Goal: Task Accomplishment & Management: Use online tool/utility

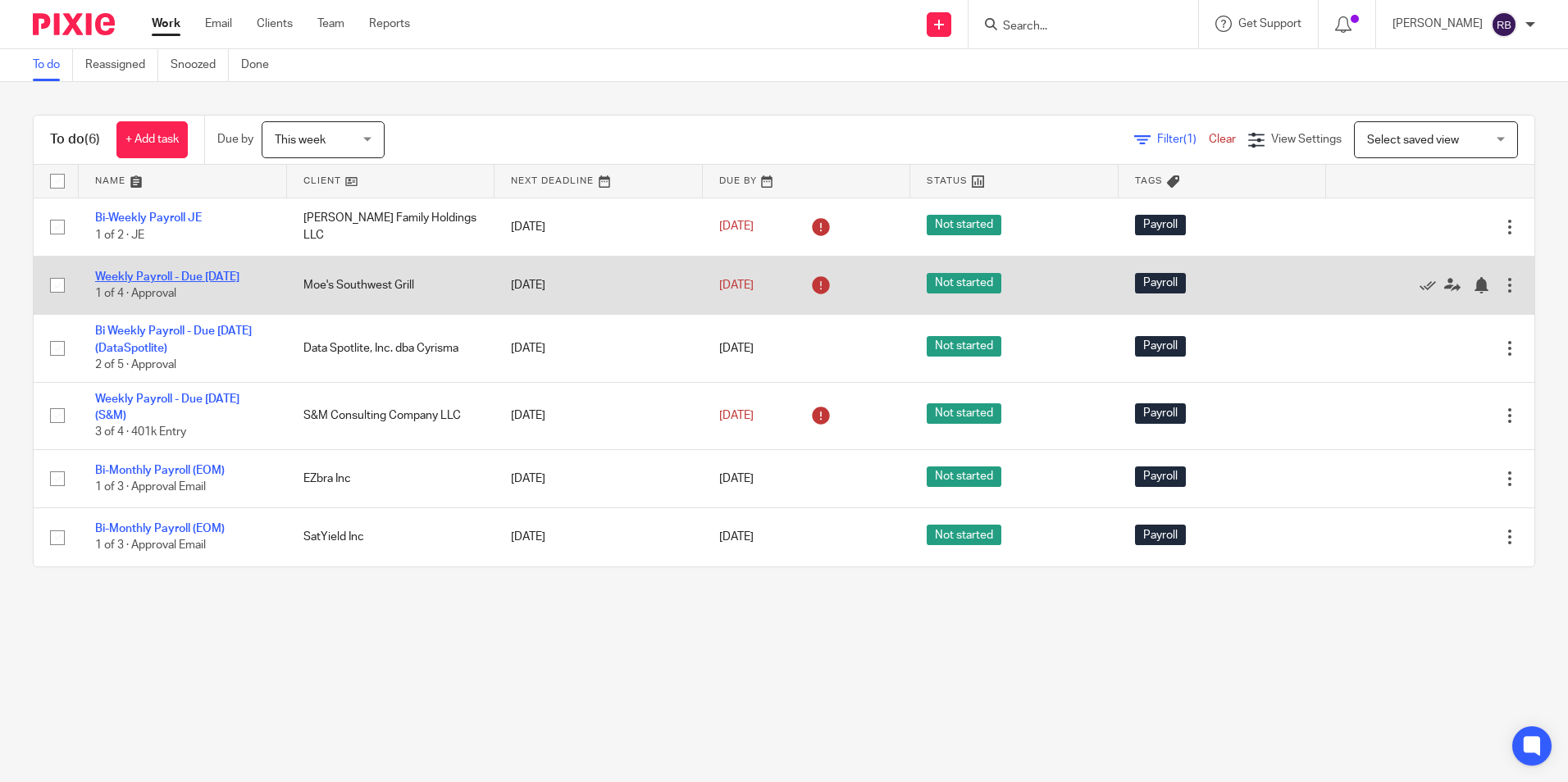
click at [154, 272] on link "Weekly Payroll - Due [DATE]" at bounding box center [167, 277] width 144 height 12
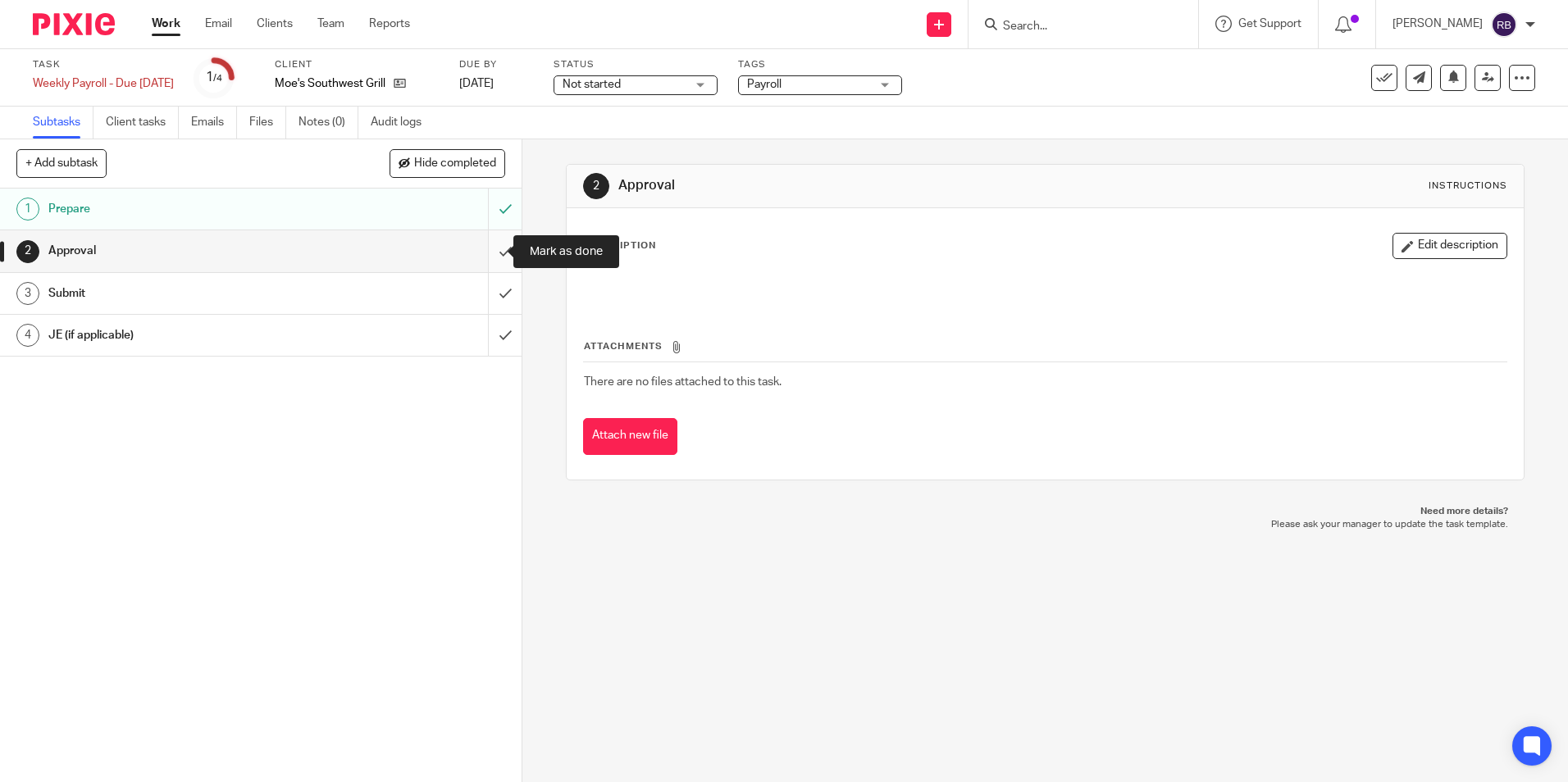
click at [489, 253] on input "submit" at bounding box center [261, 250] width 522 height 41
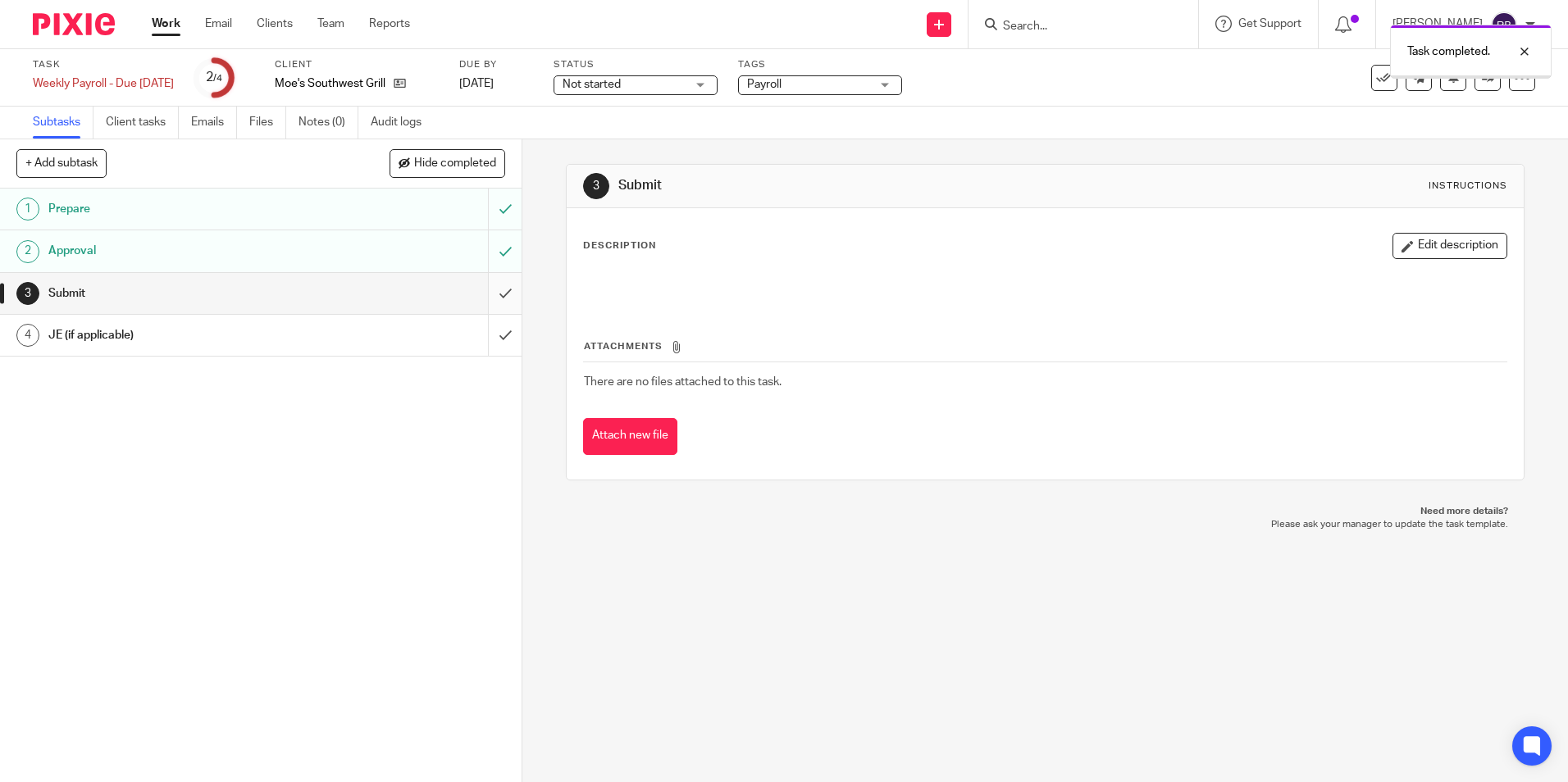
click at [492, 288] on input "submit" at bounding box center [261, 294] width 522 height 41
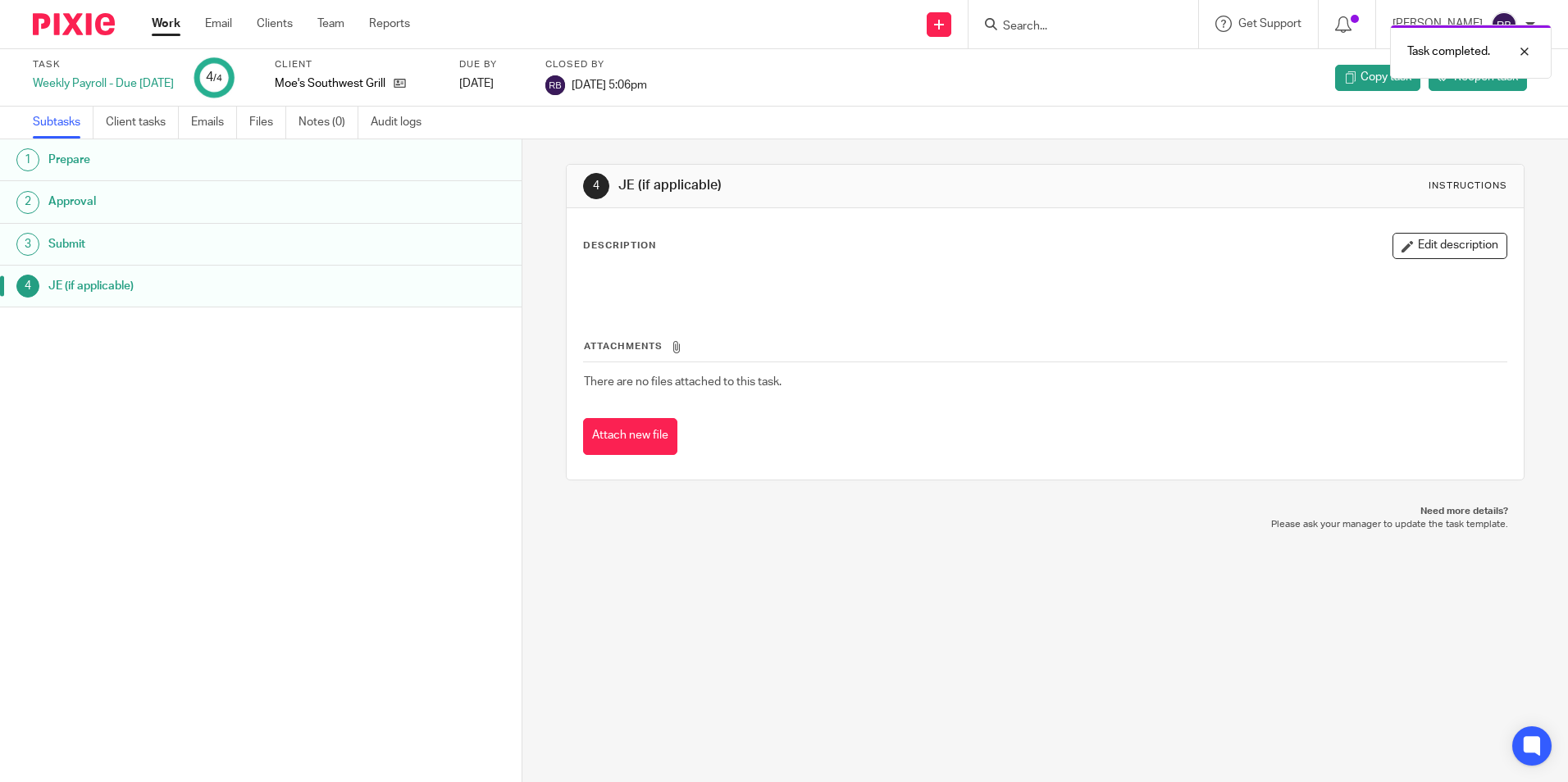
click at [164, 18] on link "Work" at bounding box center [165, 24] width 28 height 17
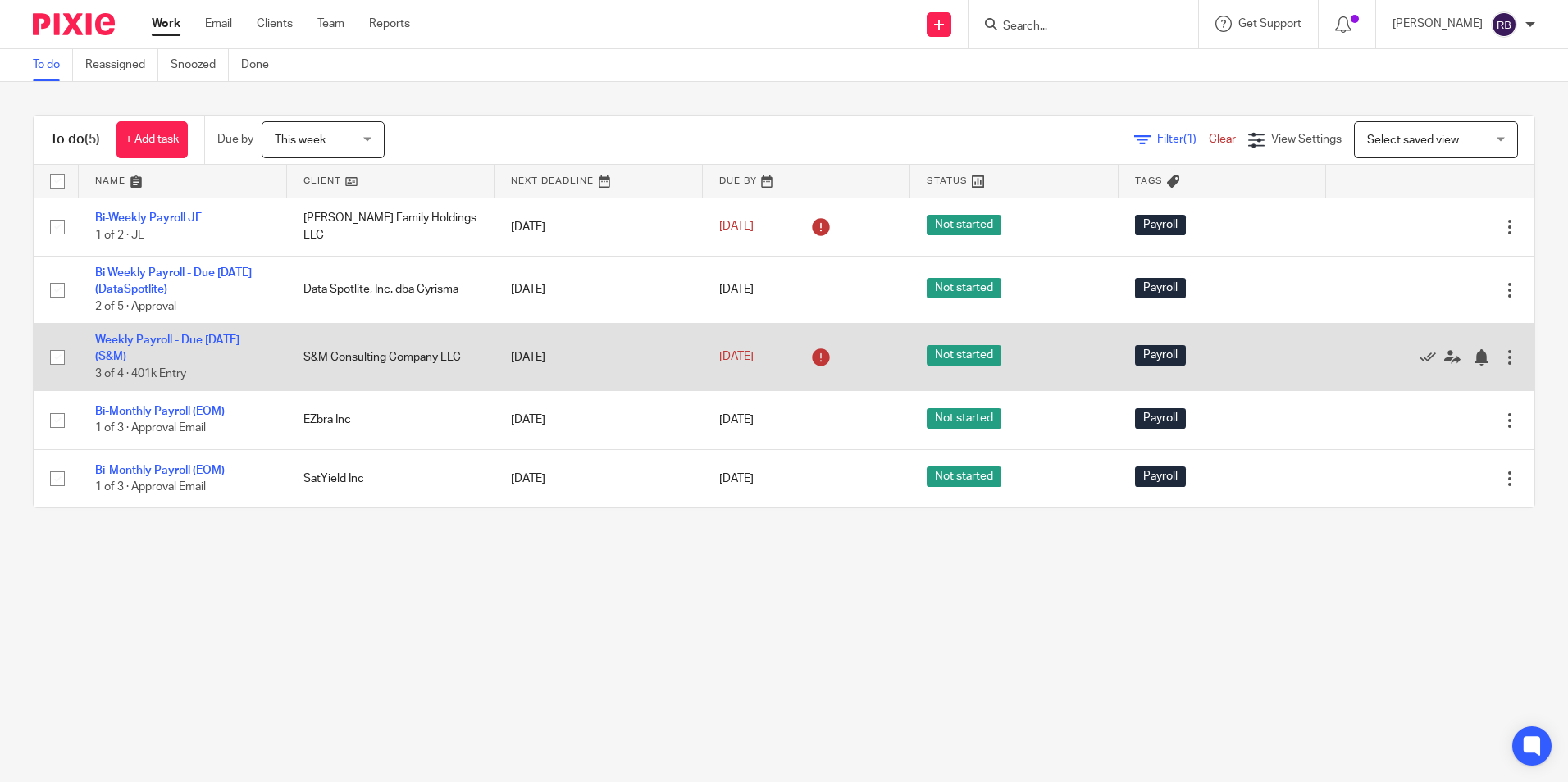
click at [153, 348] on td "Weekly Payroll - Due Wednesday (S&M) 3 of 4 · 401k Entry" at bounding box center [182, 357] width 208 height 67
click at [151, 355] on link "Weekly Payroll - Due [DATE] (S&M)" at bounding box center [167, 349] width 144 height 28
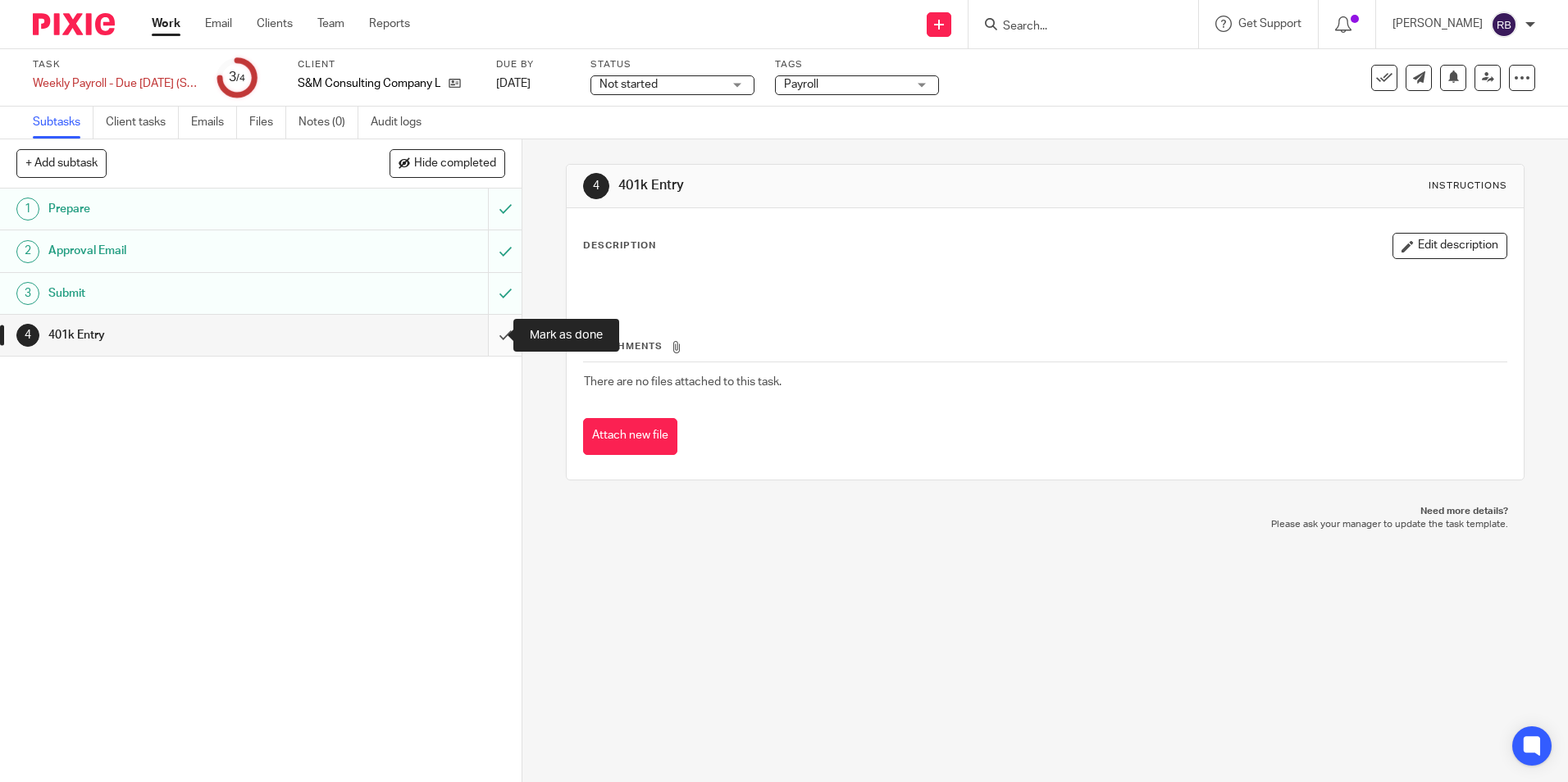
click at [485, 334] on input "submit" at bounding box center [261, 335] width 522 height 41
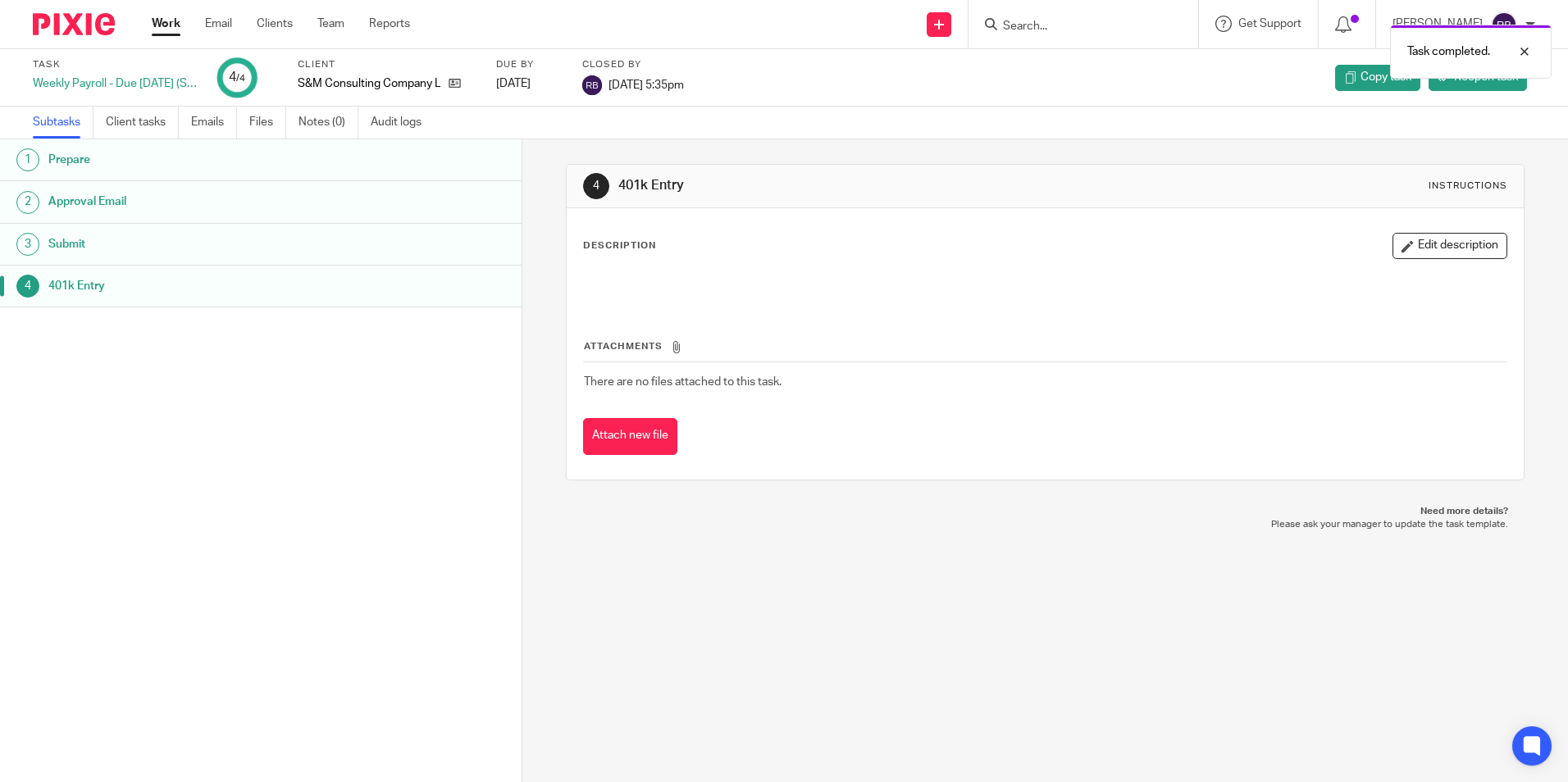
click at [172, 23] on link "Work" at bounding box center [165, 24] width 28 height 17
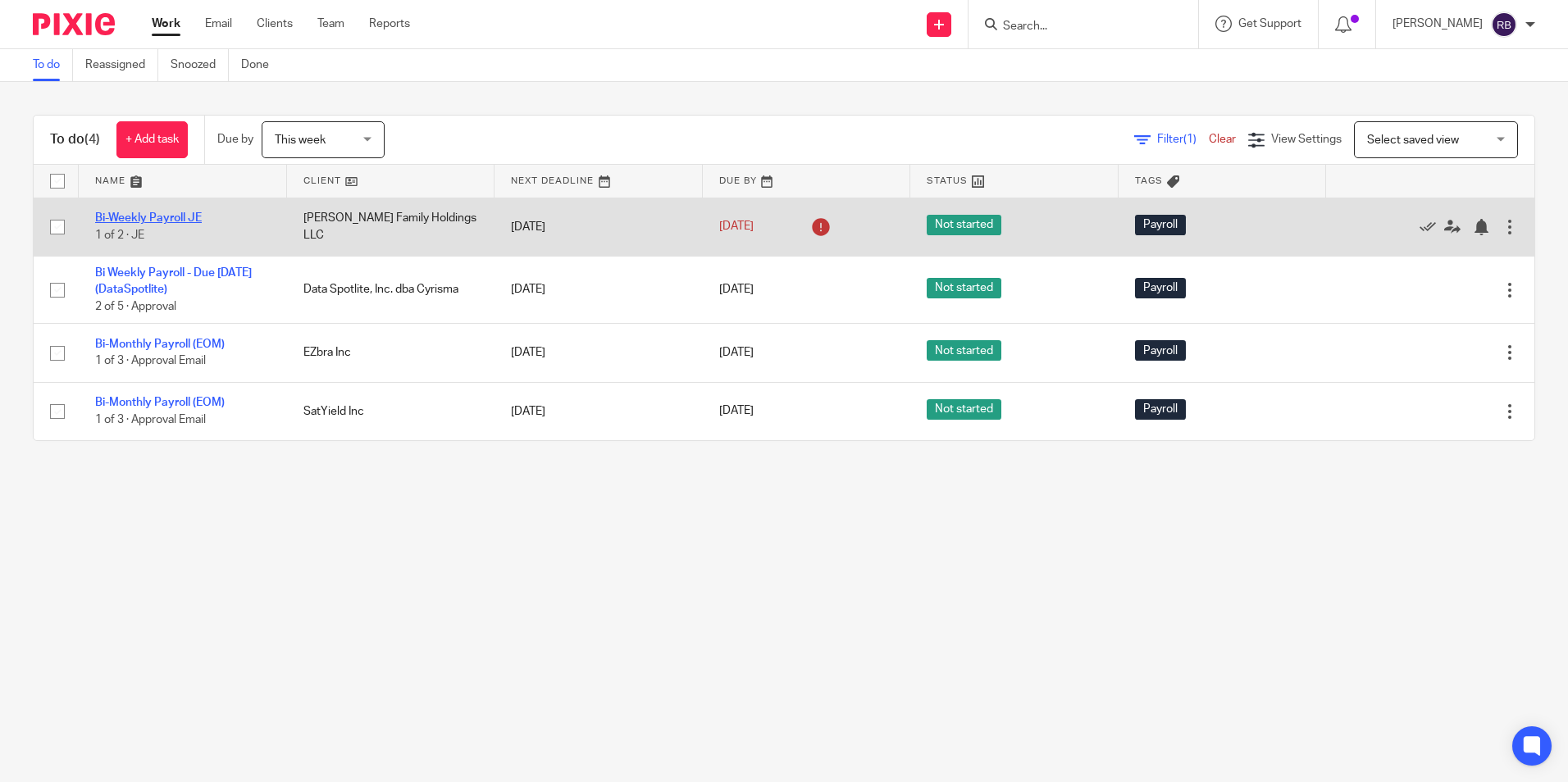
click at [162, 216] on link "Bi-Weekly Payroll JE" at bounding box center [149, 218] width 107 height 12
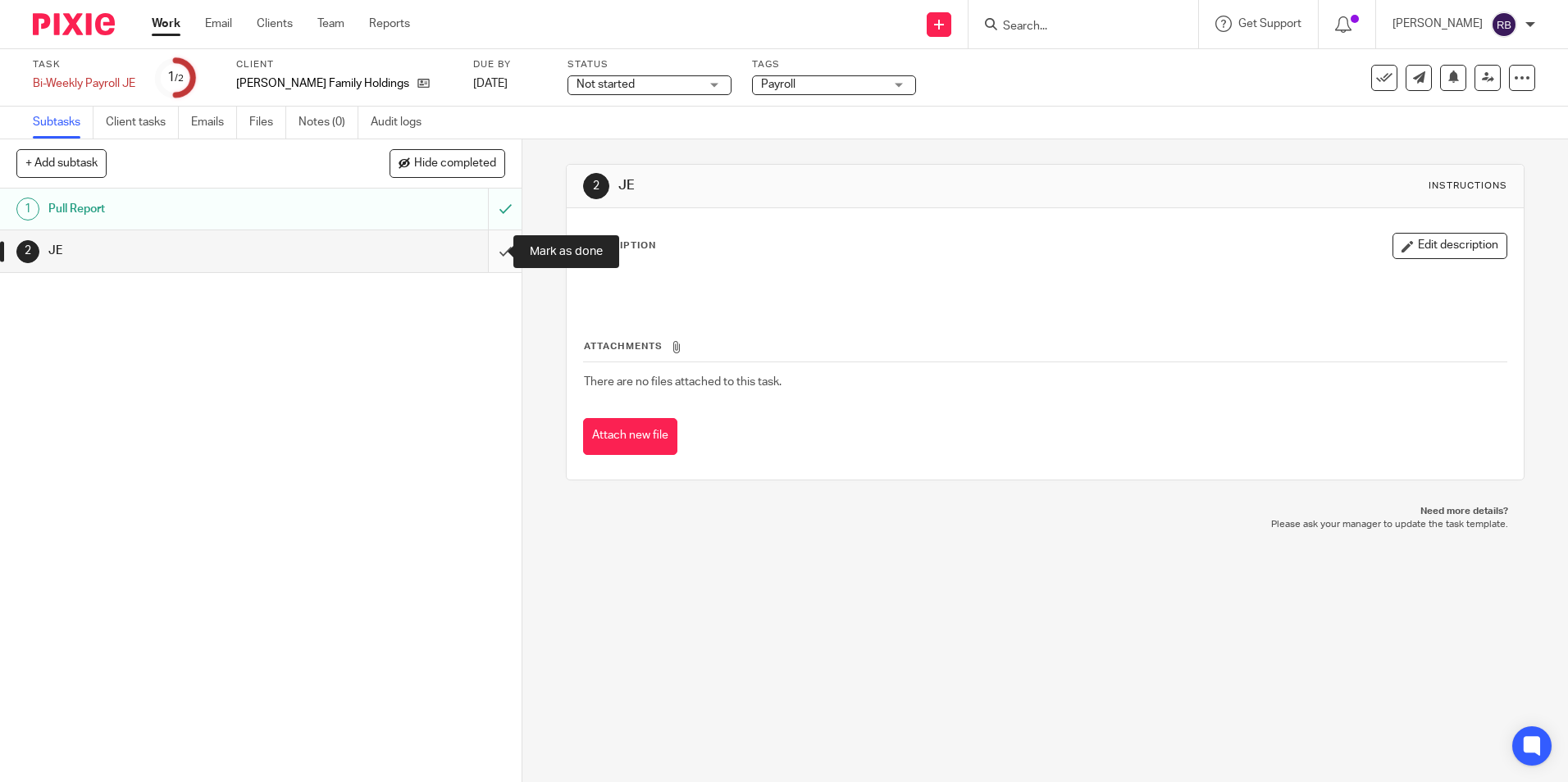
click at [490, 249] on input "submit" at bounding box center [261, 250] width 522 height 41
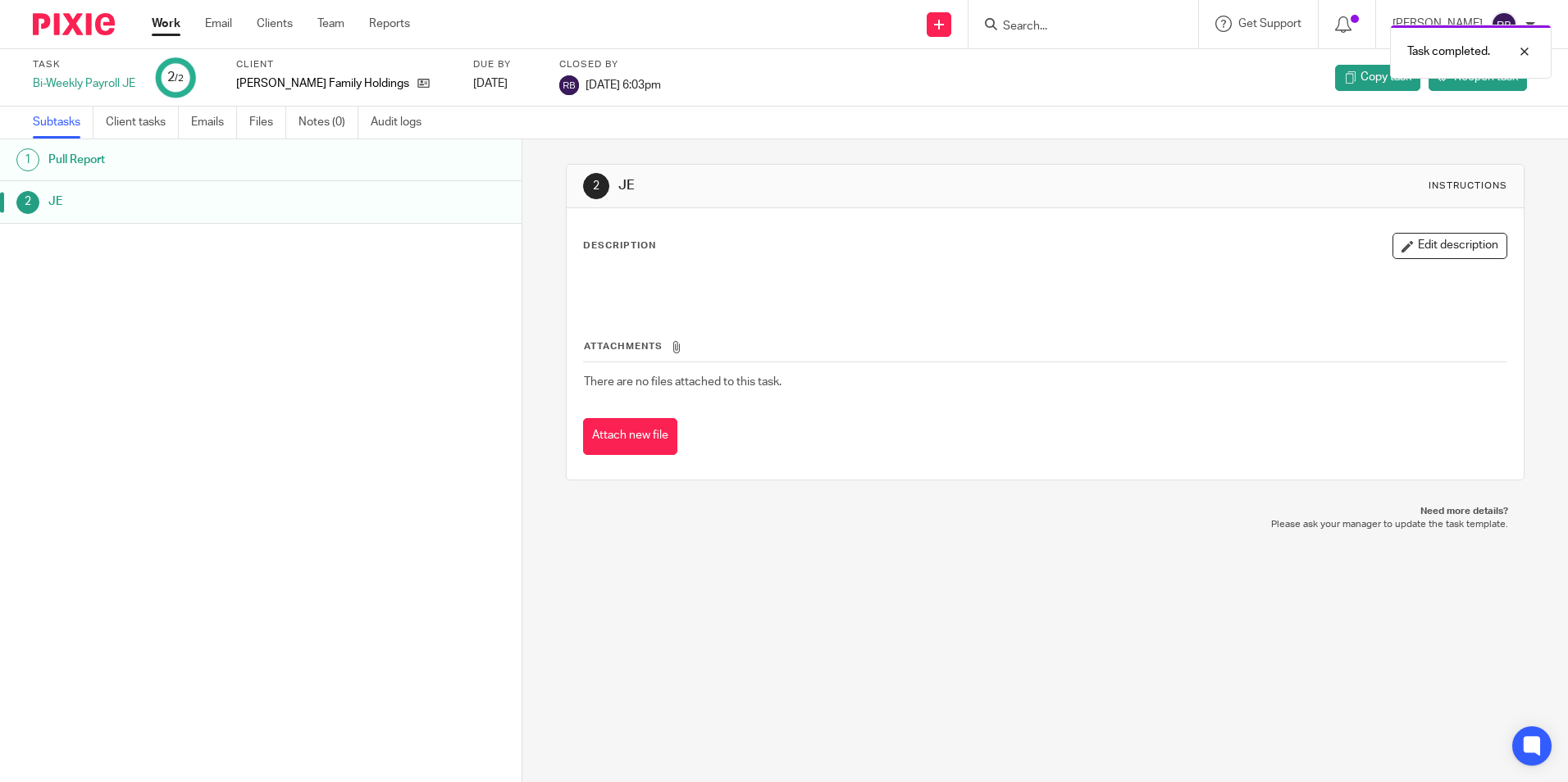
click at [167, 21] on link "Work" at bounding box center [165, 24] width 28 height 17
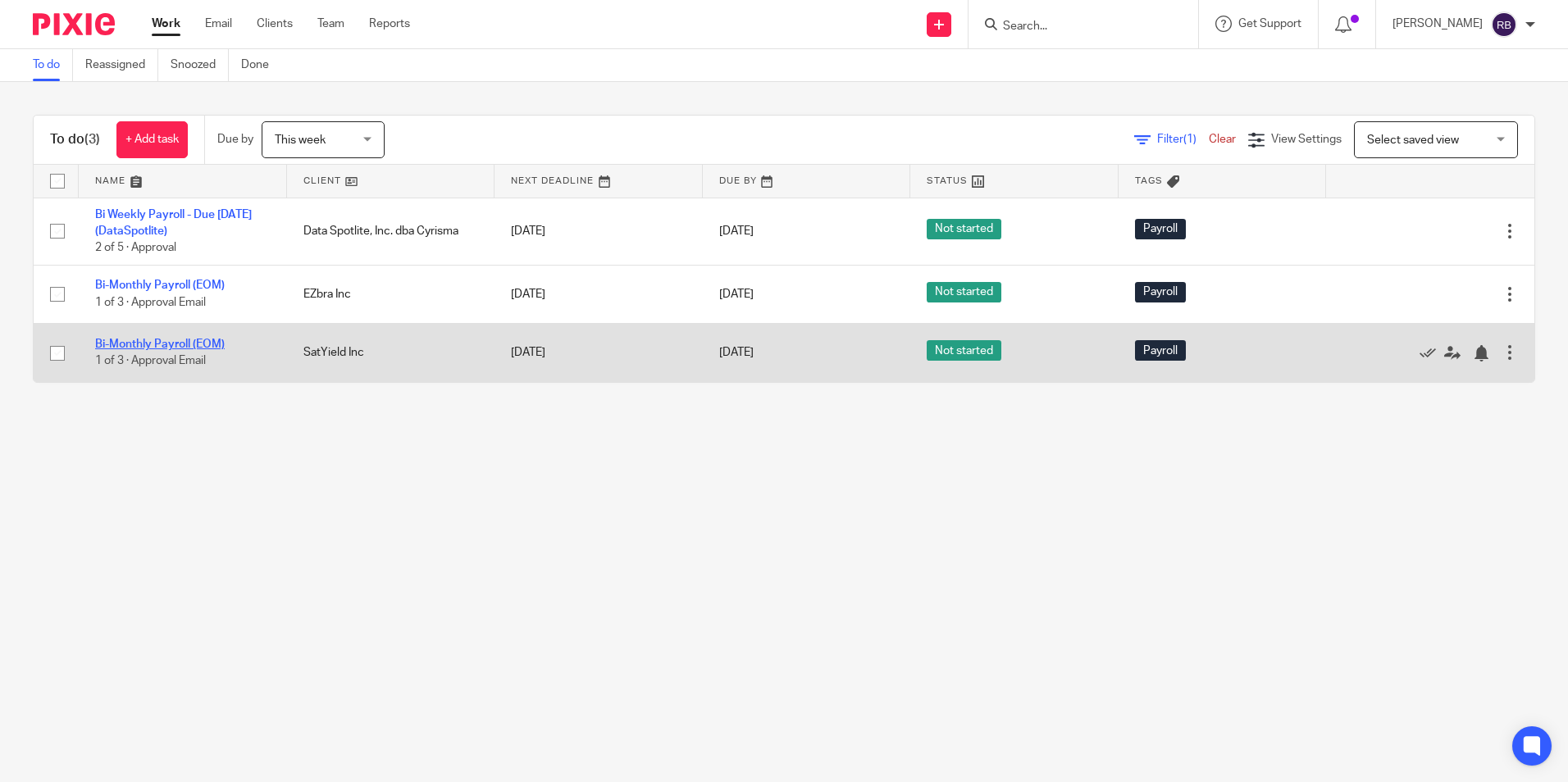
click at [158, 344] on link "Bi-Monthly Payroll (EOM)" at bounding box center [160, 344] width 129 height 12
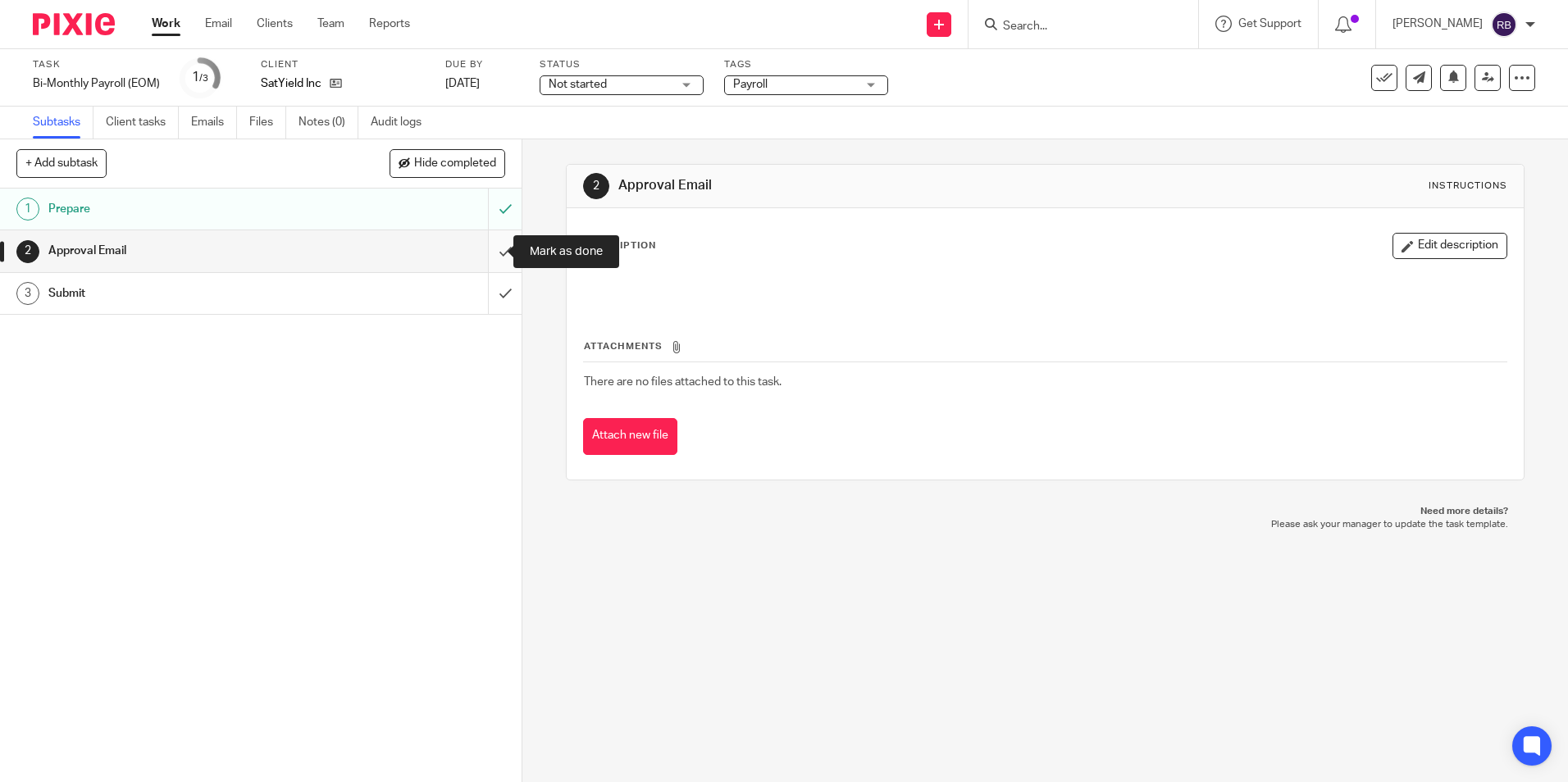
click at [489, 249] on input "submit" at bounding box center [261, 250] width 522 height 41
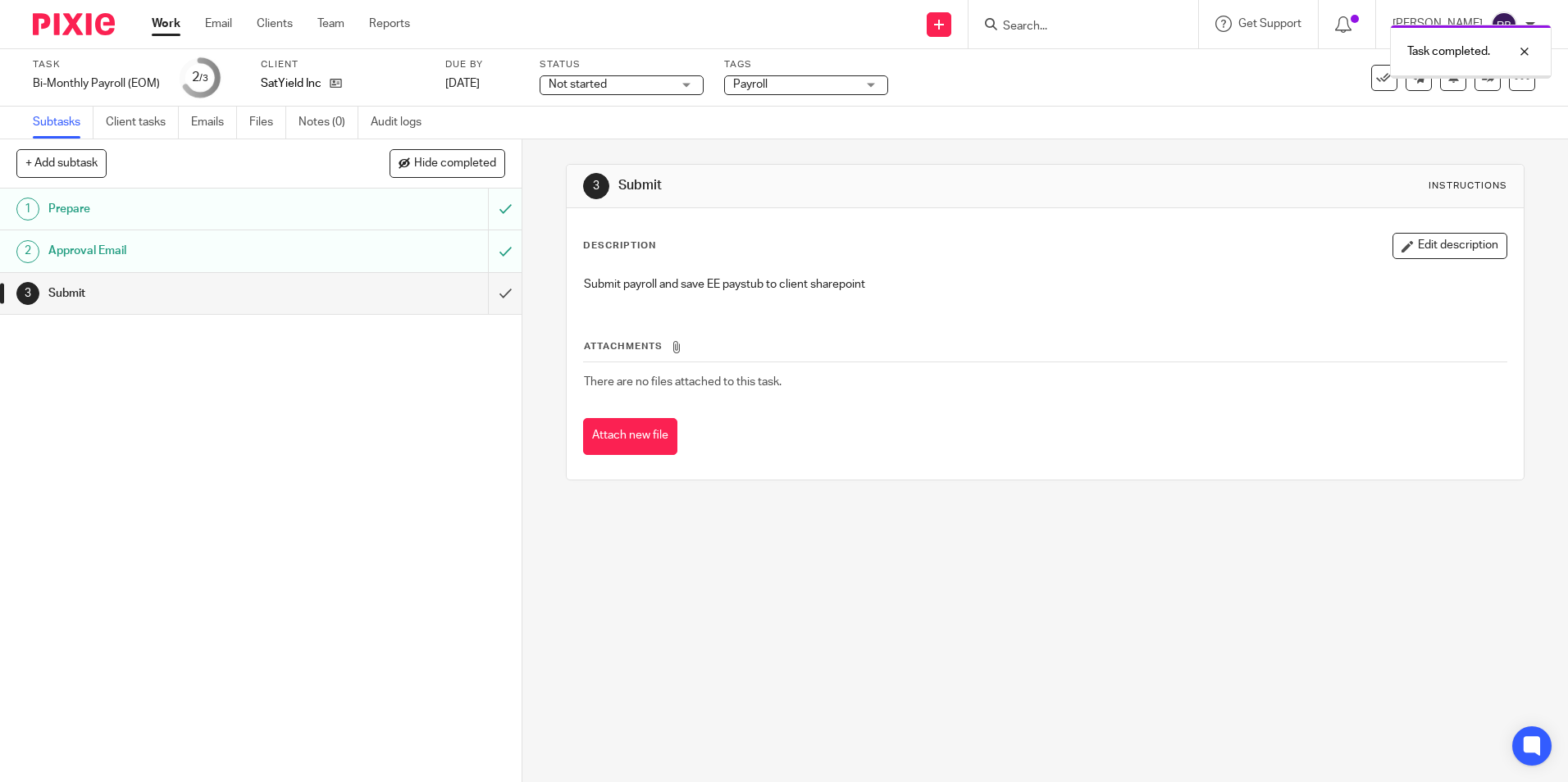
click at [486, 287] on input "submit" at bounding box center [261, 294] width 522 height 41
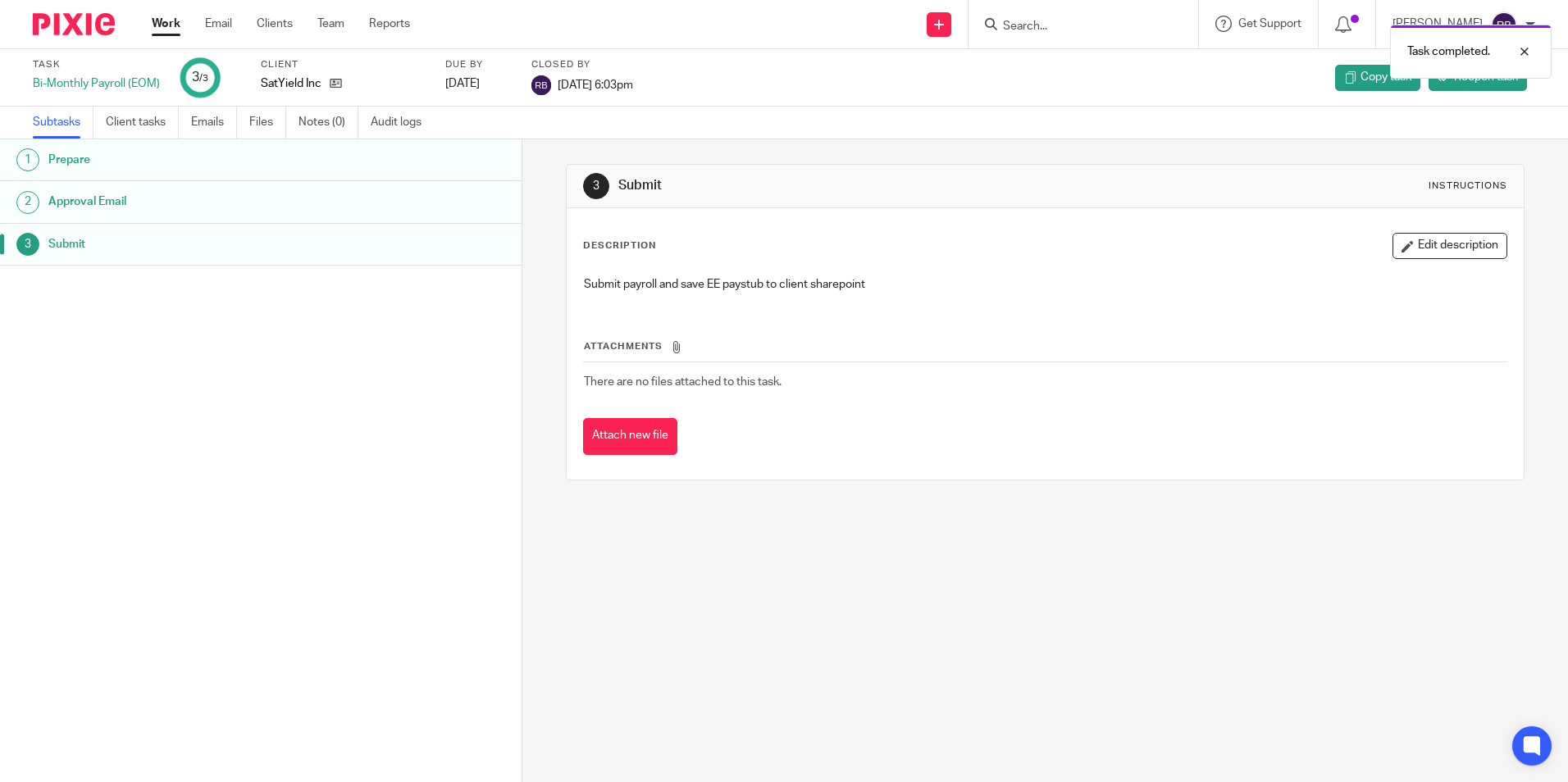
click at [173, 23] on link "Work" at bounding box center [165, 24] width 28 height 17
